Goal: Navigation & Orientation: Find specific page/section

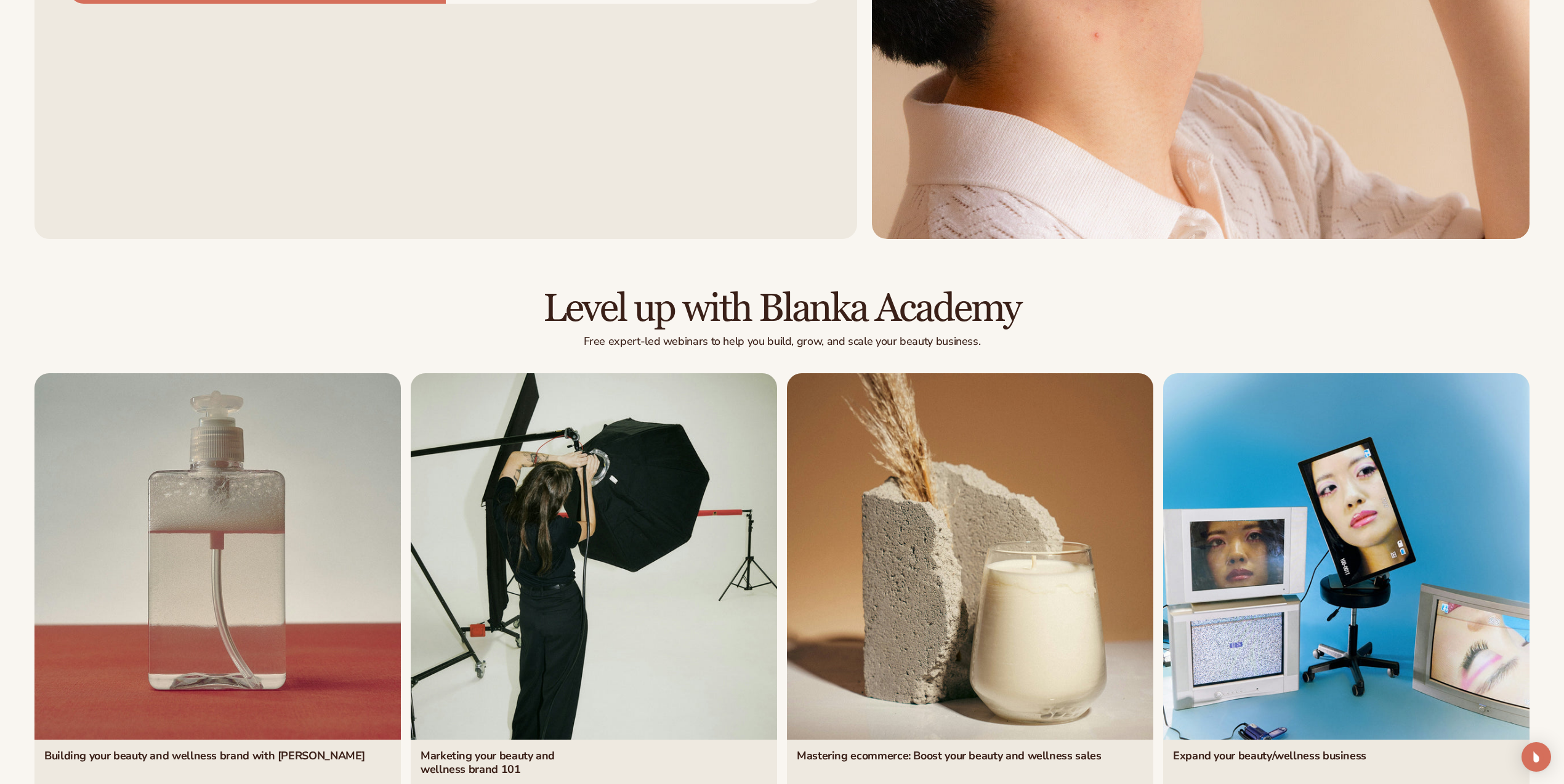
scroll to position [6751, 0]
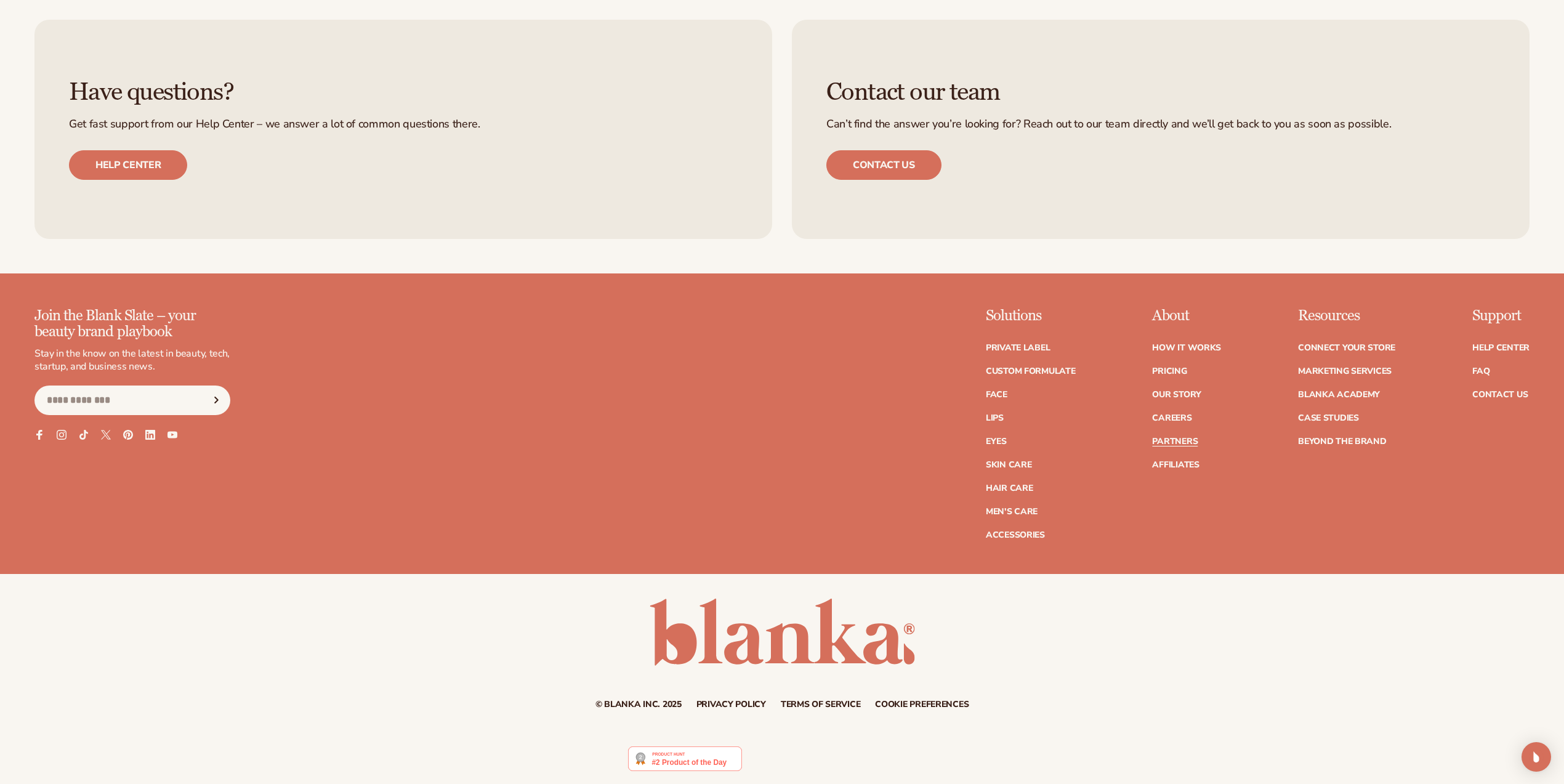
click at [1170, 442] on link "Partners" at bounding box center [1175, 442] width 45 height 9
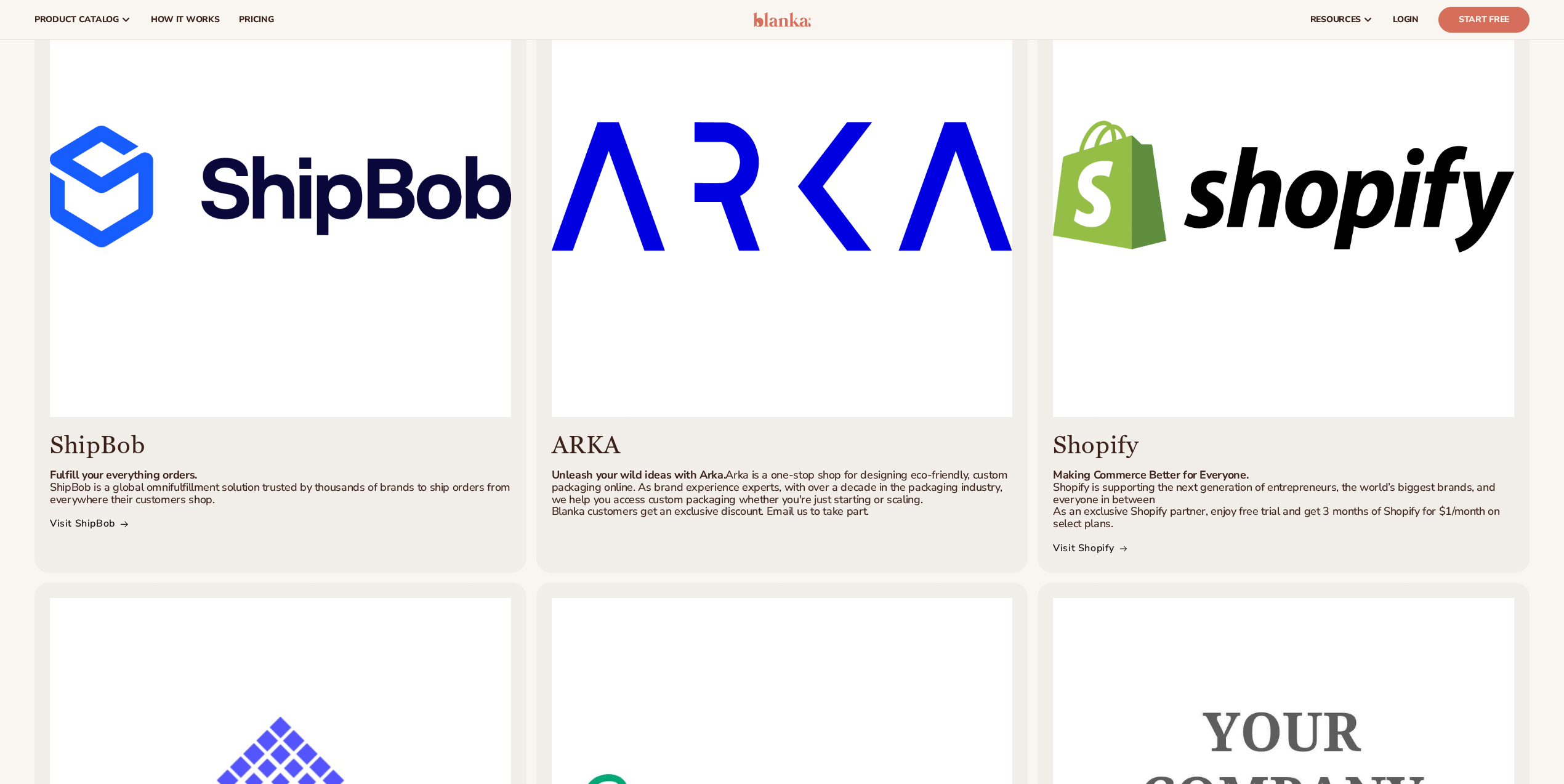
scroll to position [362, 0]
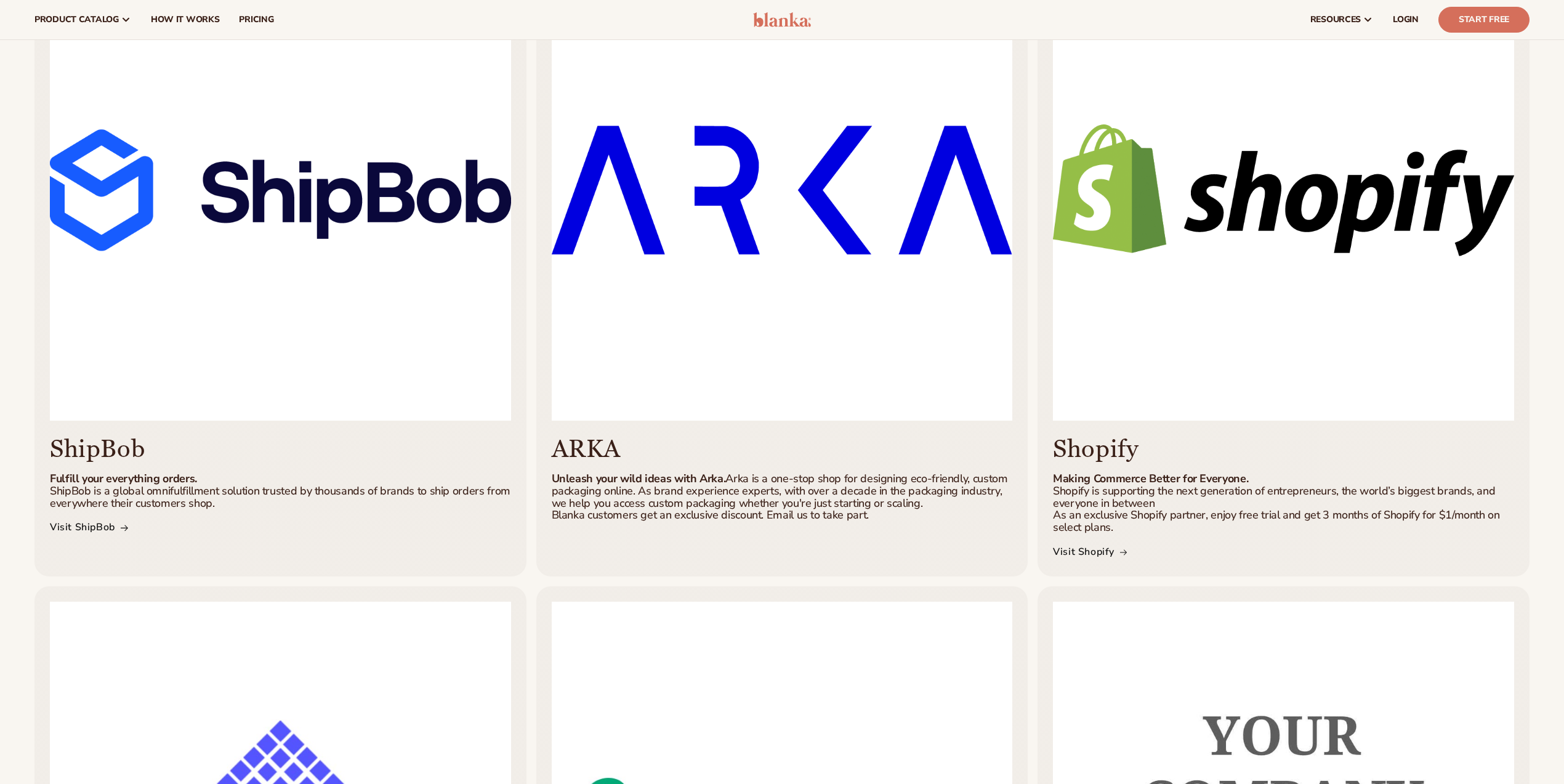
click at [157, 487] on p "Fulfill your everything orders. ShipBob is a global omnifulfillment solution tr…" at bounding box center [281, 490] width 461 height 36
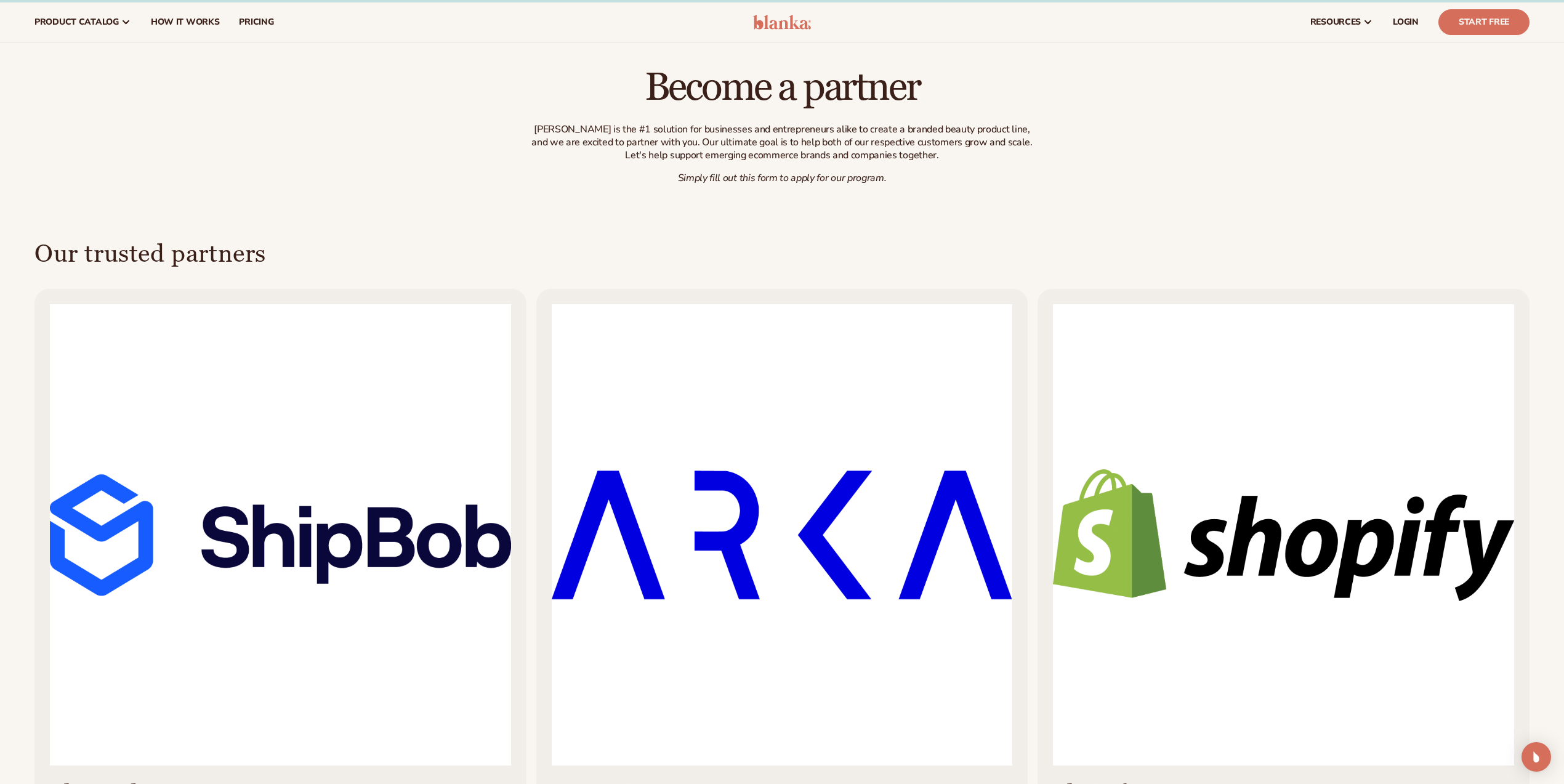
scroll to position [0, 0]
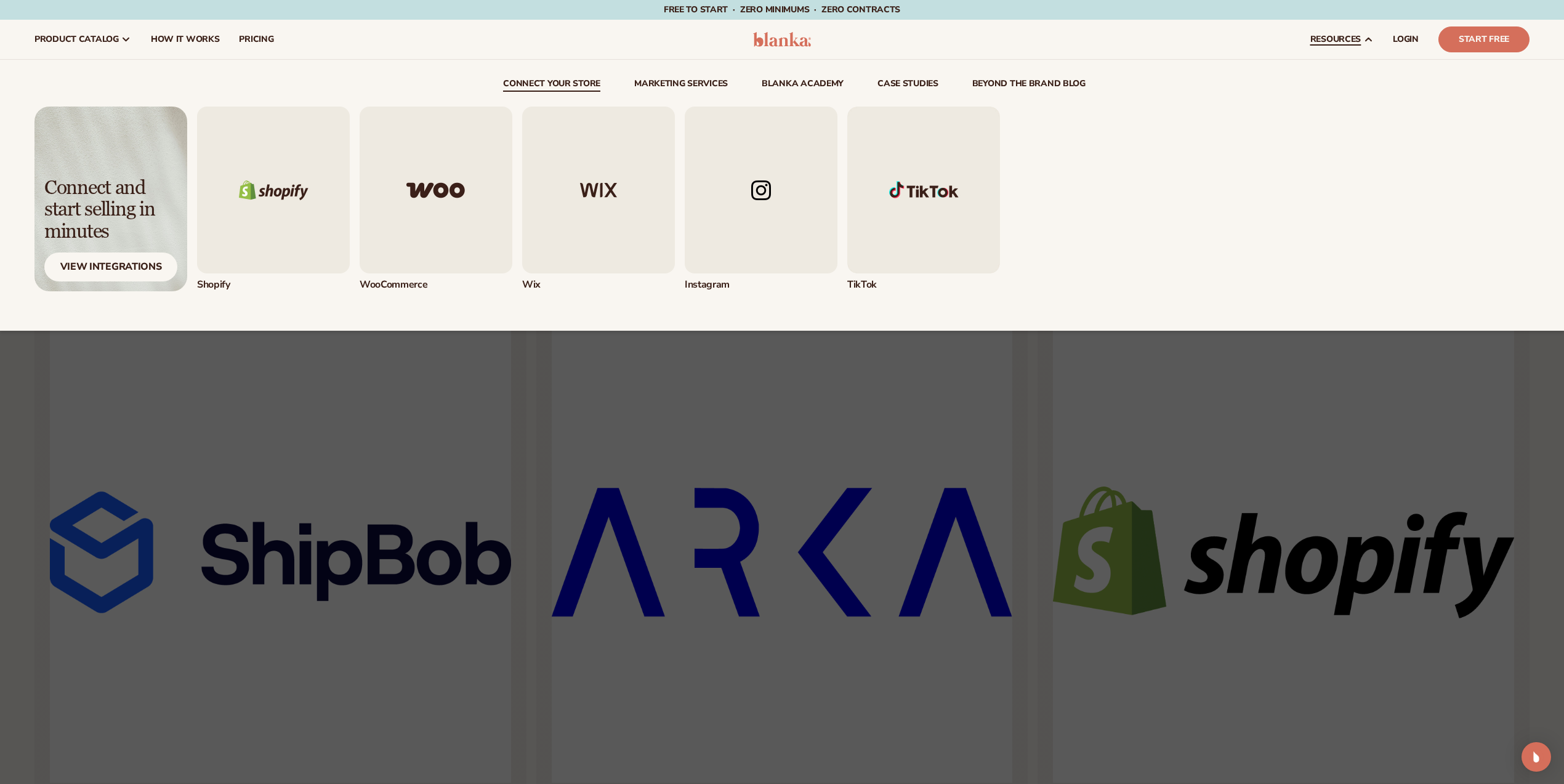
click at [562, 82] on link "connect your store" at bounding box center [552, 85] width 97 height 12
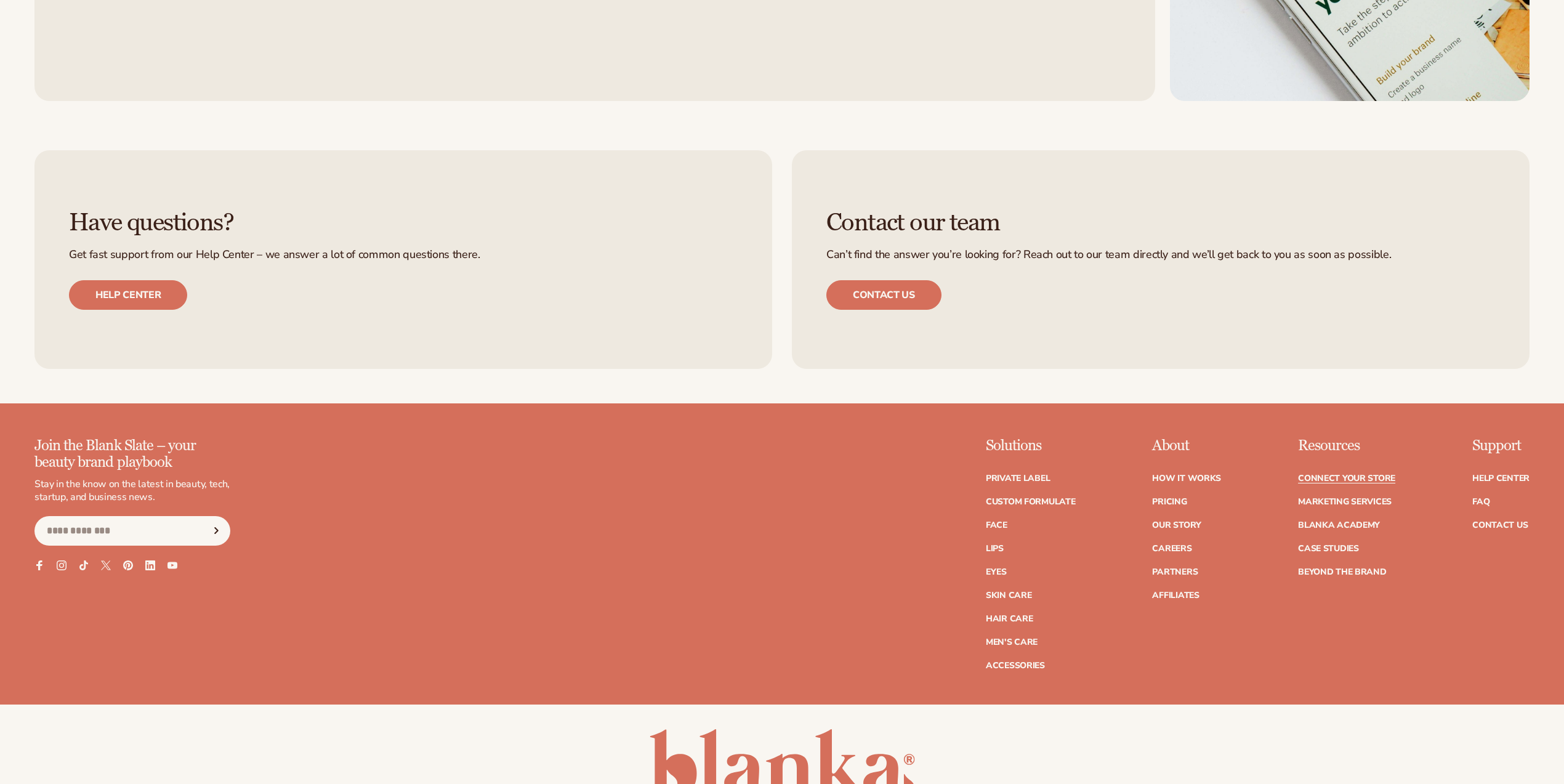
scroll to position [1512, 0]
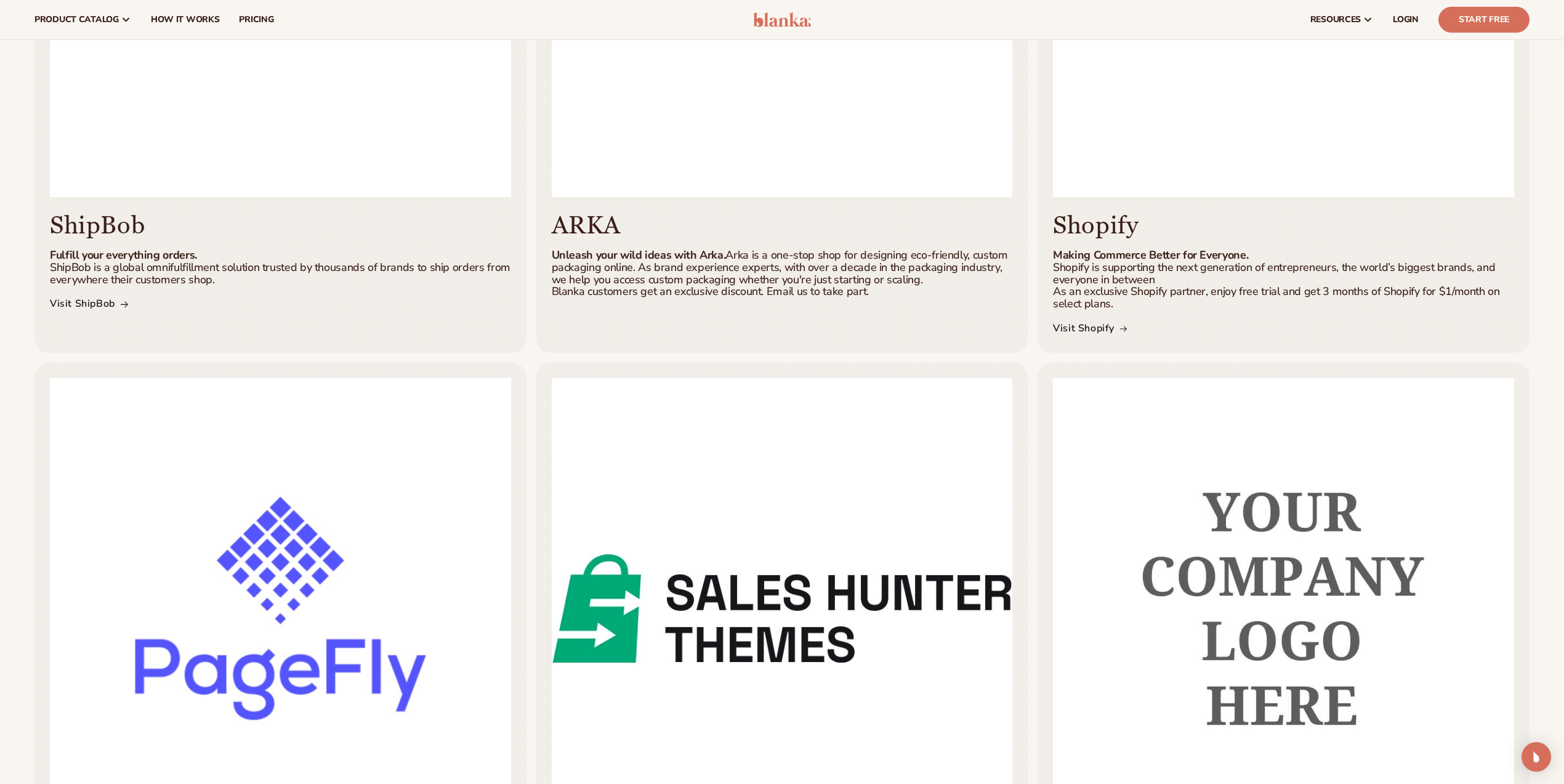
scroll to position [569, 0]
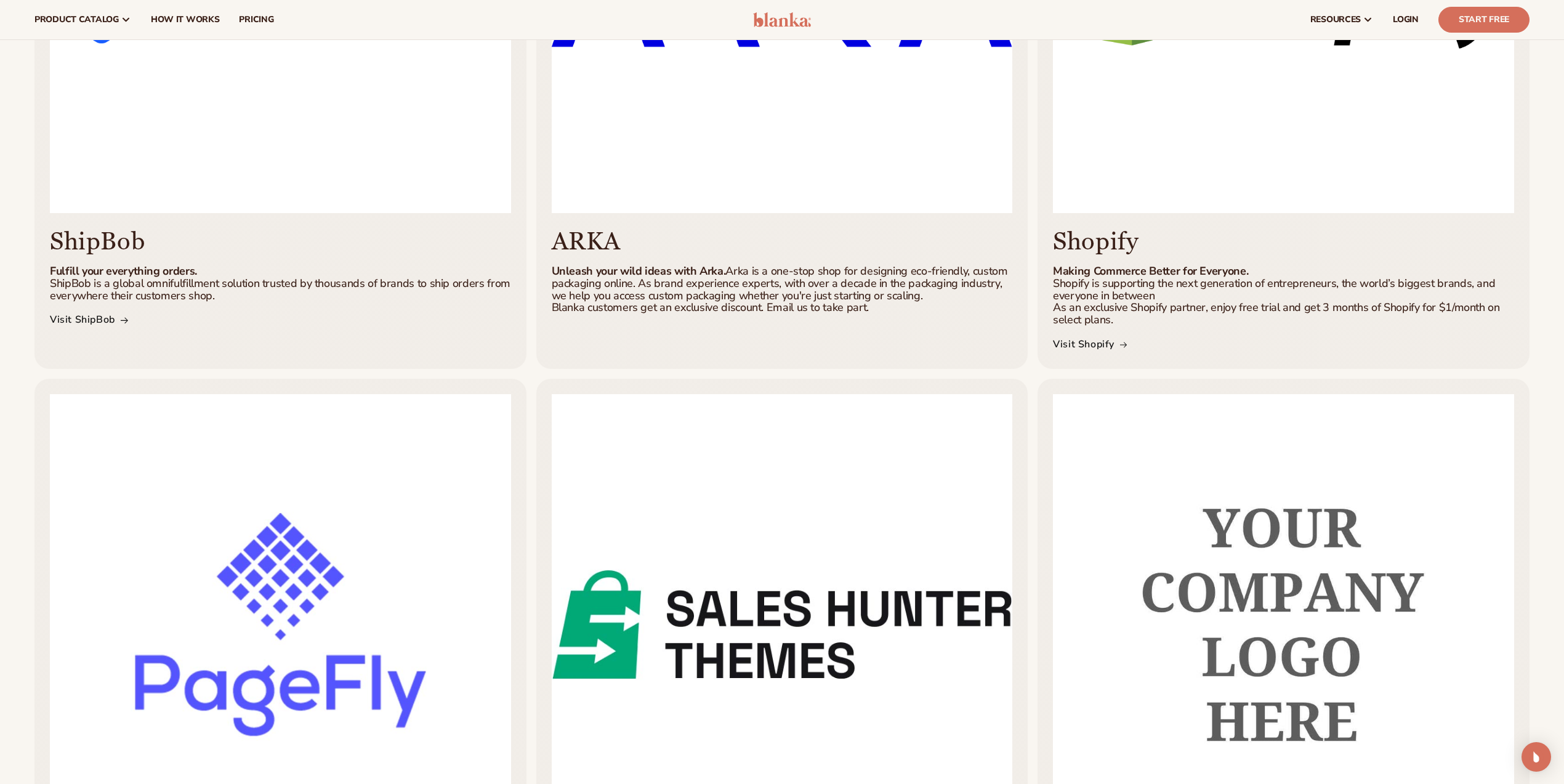
drag, startPoint x: 186, startPoint y: 288, endPoint x: 128, endPoint y: 303, distance: 59.9
click at [185, 289] on p "Fulfill your everything orders. ShipBob is a global omnifulfillment solution tr…" at bounding box center [281, 283] width 461 height 36
click at [94, 318] on link "Visit ShipBob" at bounding box center [88, 320] width 78 height 18
